Goal: Navigation & Orientation: Find specific page/section

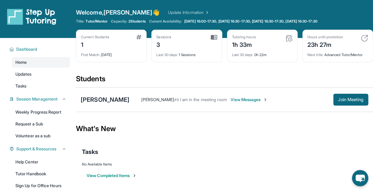
click at [288, 37] on img at bounding box center [288, 38] width 7 height 7
click at [259, 55] on div "Last 30 days : 0h 22m" at bounding box center [262, 53] width 60 height 8
